Goal: Share content

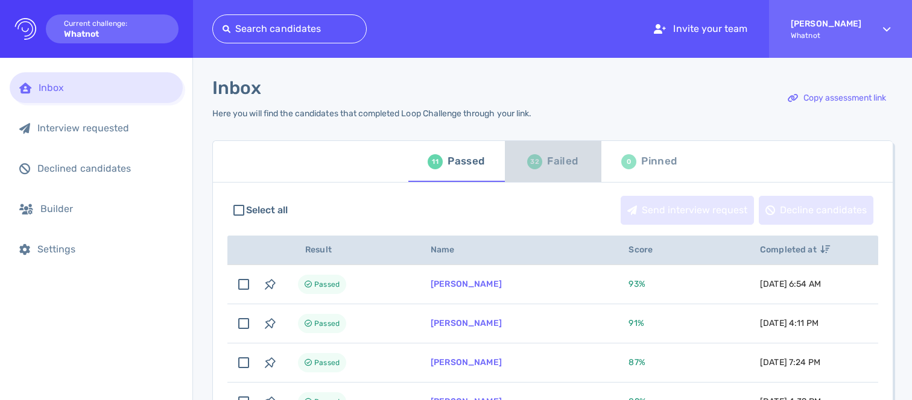
click at [550, 162] on div "Failed" at bounding box center [562, 162] width 31 height 18
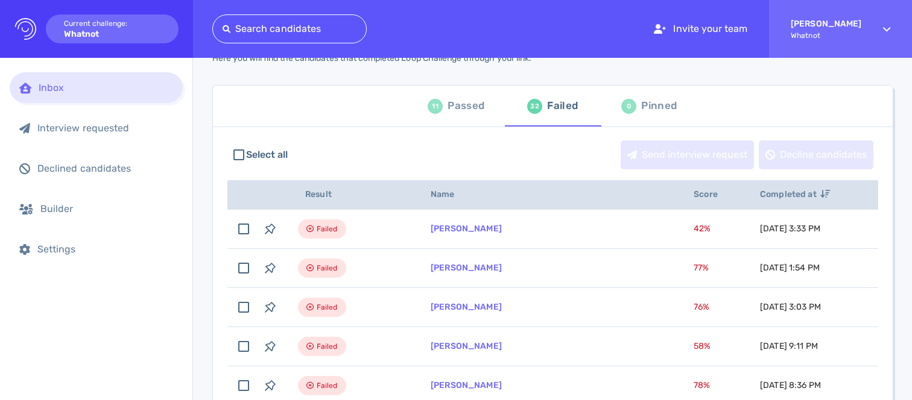
scroll to position [56, 0]
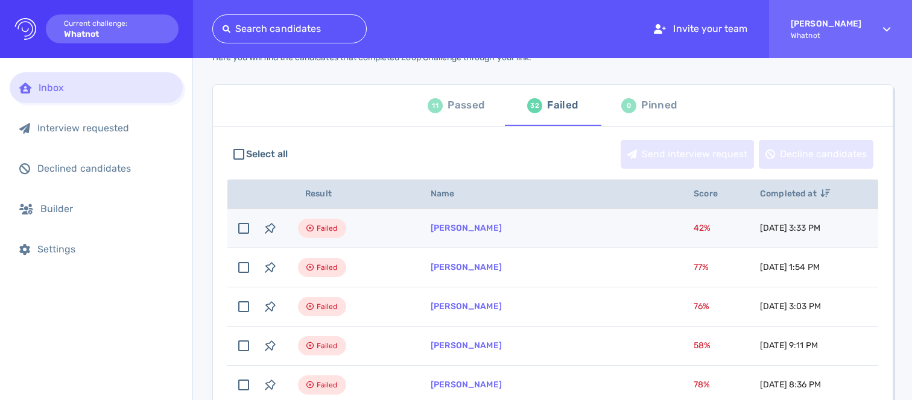
click at [694, 225] on span "42 %" at bounding box center [702, 228] width 17 height 10
checkbox input "true"
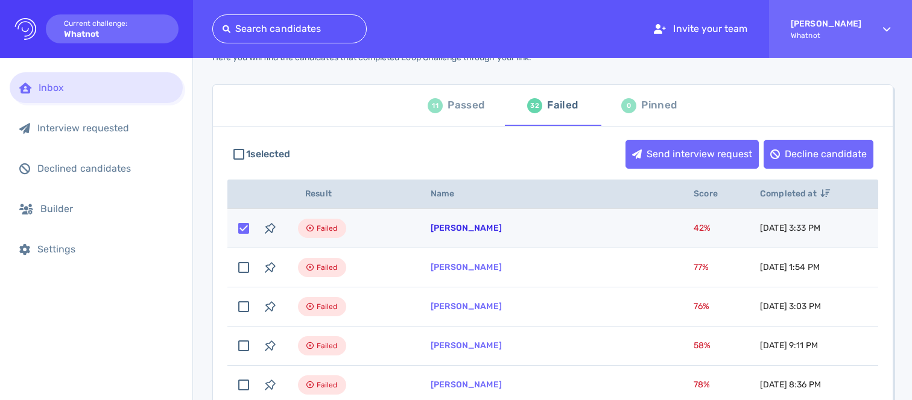
click at [481, 229] on link "[PERSON_NAME]" at bounding box center [466, 228] width 71 height 10
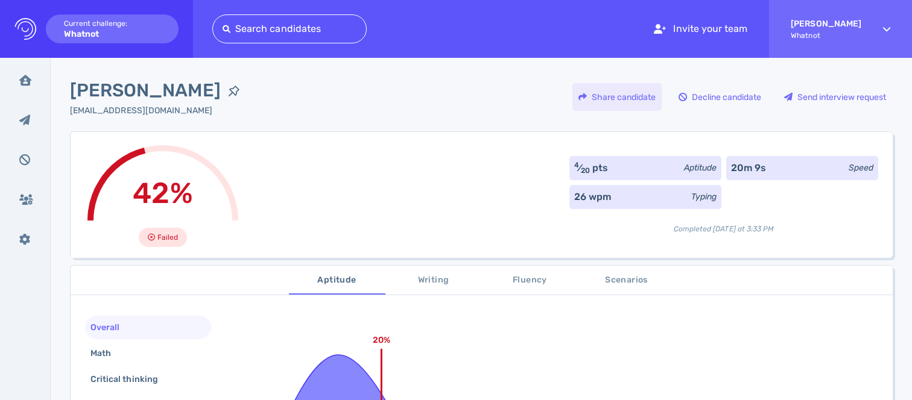
click at [642, 104] on div "Share candidate" at bounding box center [616, 97] width 89 height 28
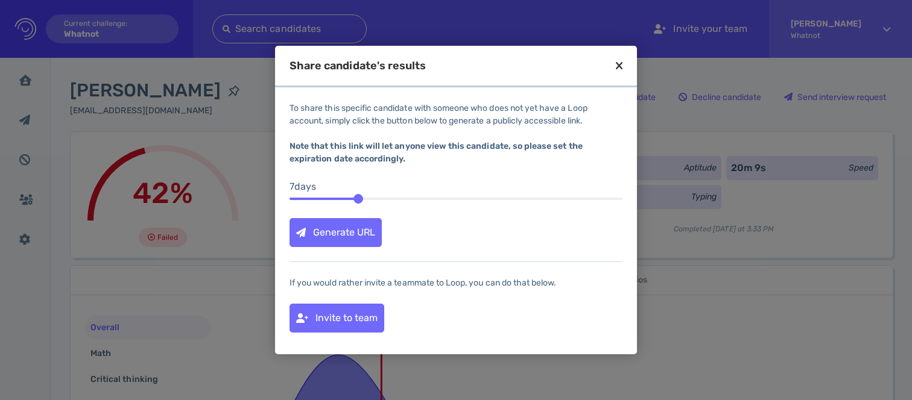
click at [359, 231] on div "Generate URL" at bounding box center [335, 233] width 91 height 28
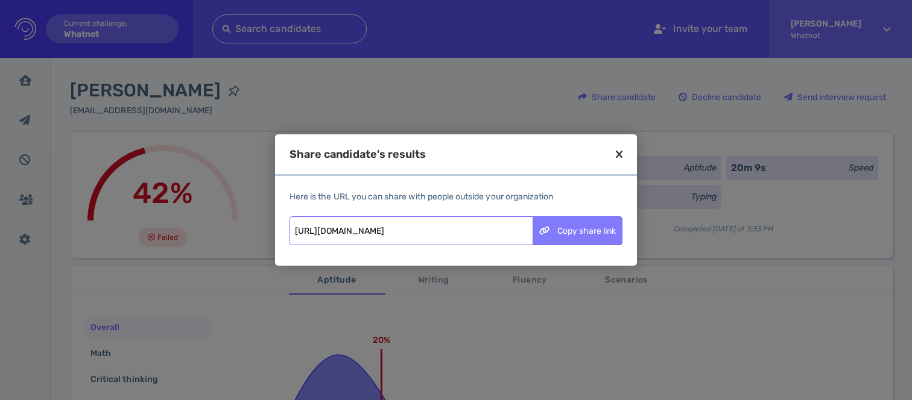
click at [590, 223] on div "Copy share link" at bounding box center [577, 231] width 89 height 28
click at [621, 150] on icon at bounding box center [619, 154] width 7 height 11
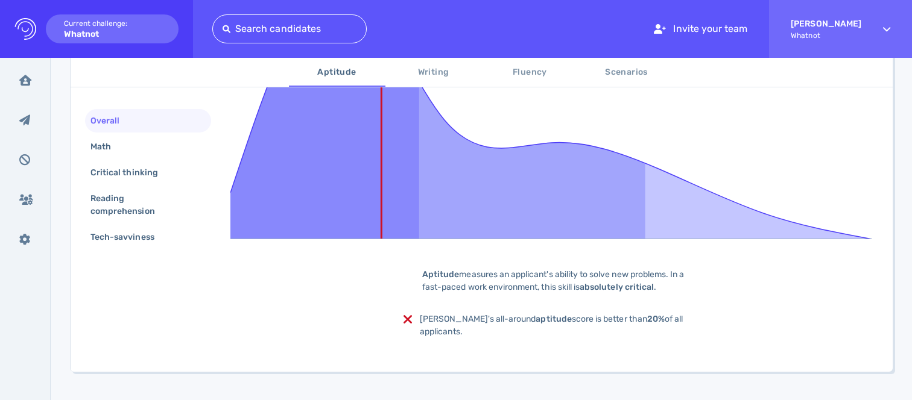
scroll to position [312, 0]
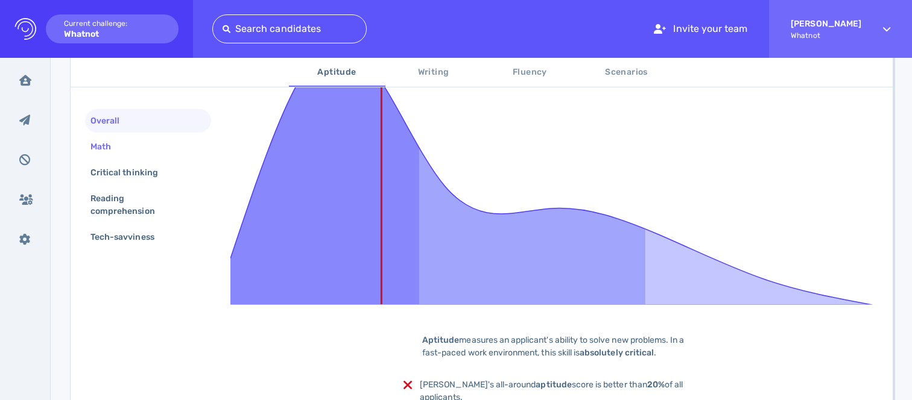
click at [119, 145] on div "Math" at bounding box center [106, 146] width 37 height 17
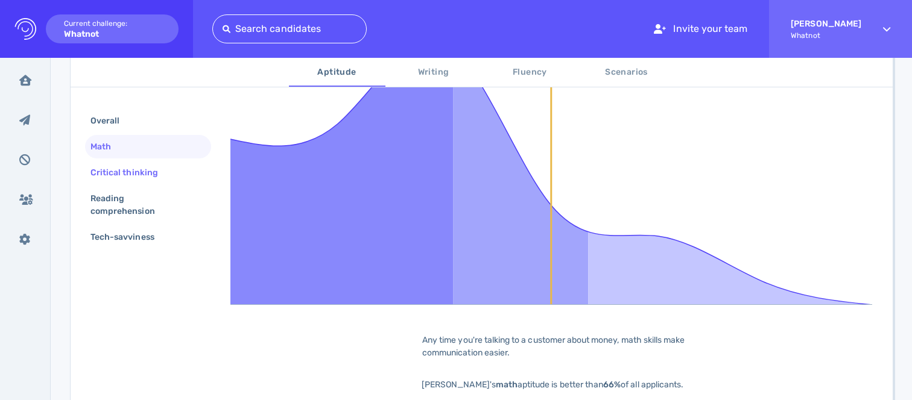
click at [127, 168] on div "Critical thinking" at bounding box center [130, 172] width 84 height 17
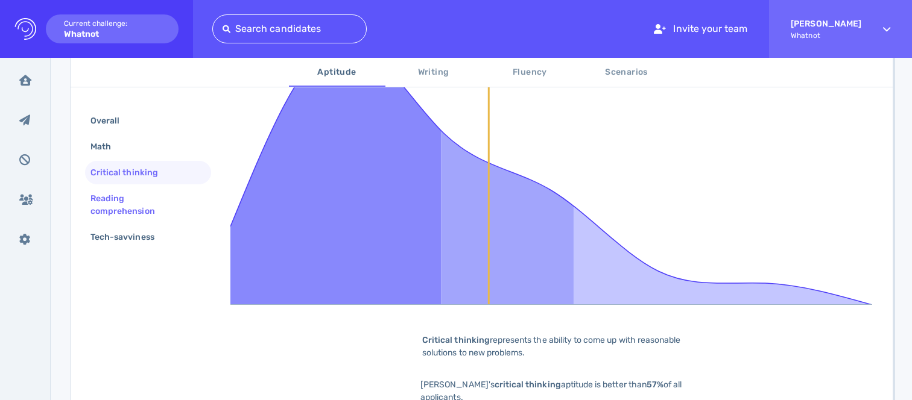
drag, startPoint x: 136, startPoint y: 197, endPoint x: 131, endPoint y: 194, distance: 6.5
click at [136, 197] on div "Reading comprehension" at bounding box center [143, 205] width 110 height 30
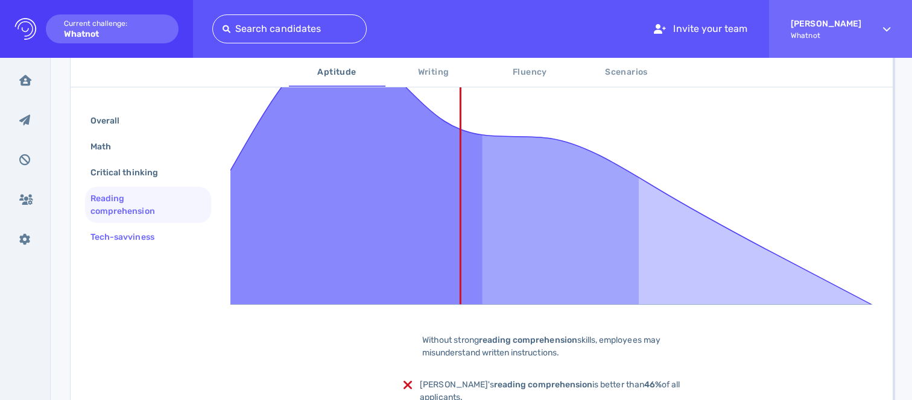
click at [138, 232] on div "Tech-savviness" at bounding box center [128, 237] width 81 height 17
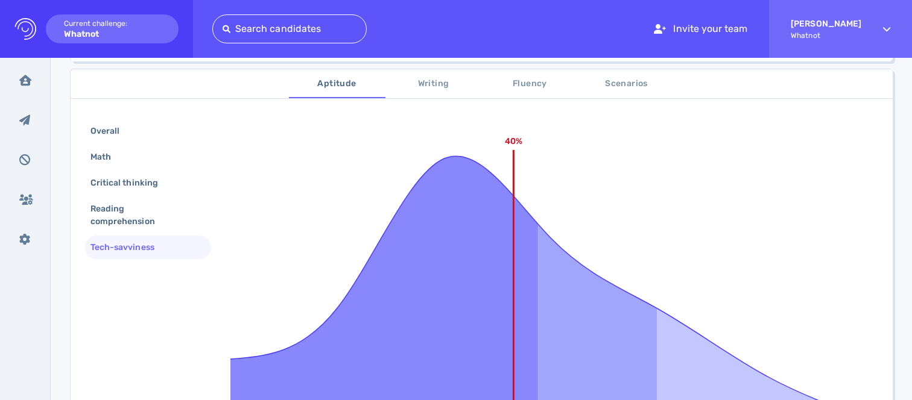
scroll to position [106, 0]
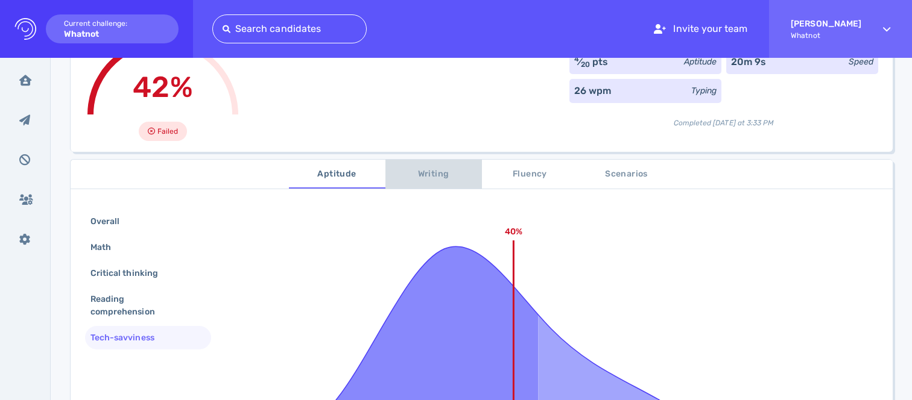
click at [432, 171] on span "Writing" at bounding box center [434, 174] width 82 height 15
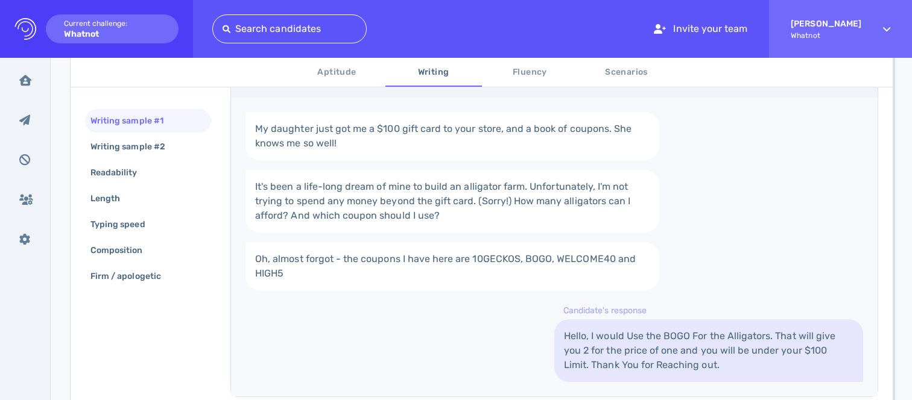
scroll to position [251, 0]
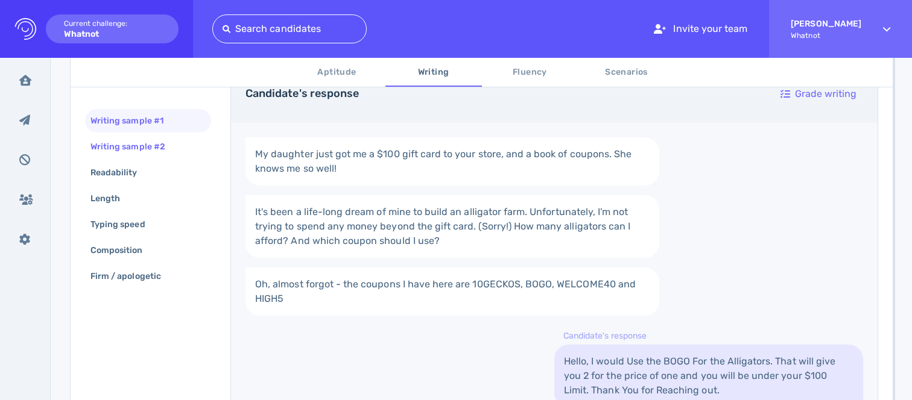
click at [141, 141] on div "Writing sample #2" at bounding box center [134, 146] width 92 height 17
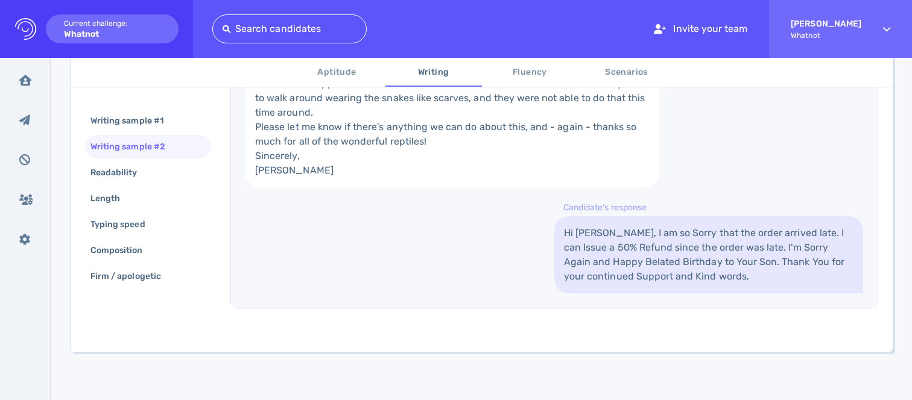
scroll to position [539, 0]
